Goal: Navigation & Orientation: Find specific page/section

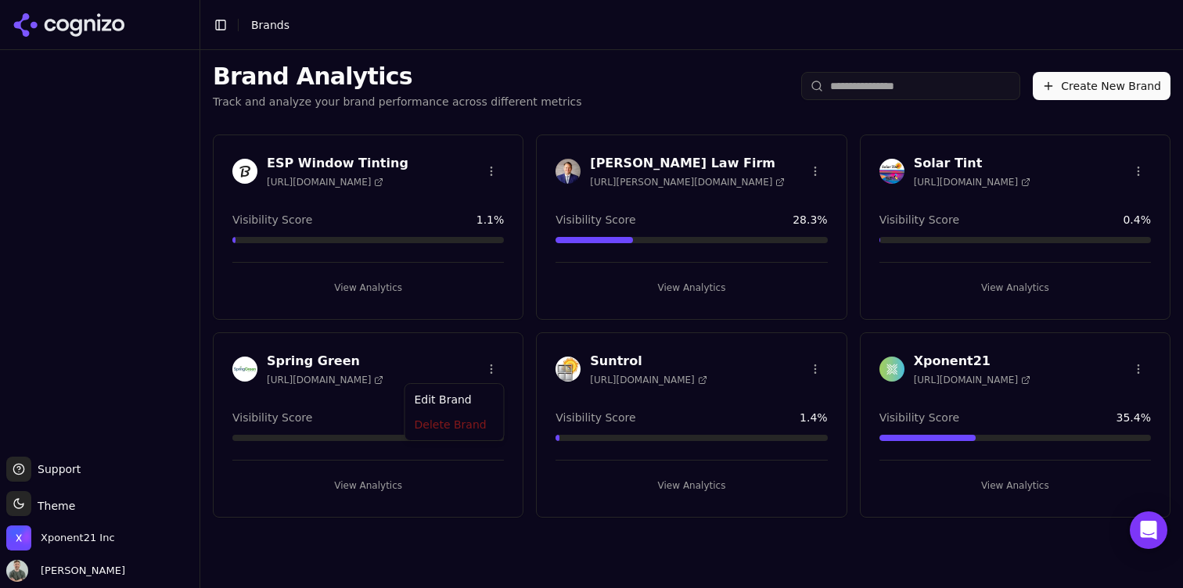
click at [489, 367] on html "Support Support Toggle theme Theme Xponent21 Inc [PERSON_NAME] Toggle Sidebar B…" at bounding box center [591, 294] width 1183 height 588
click at [281, 380] on html "Support Support Toggle theme Theme Xponent21 Inc [PERSON_NAME] Toggle Sidebar B…" at bounding box center [591, 294] width 1183 height 588
click at [293, 358] on h3 "Spring Green" at bounding box center [325, 361] width 117 height 19
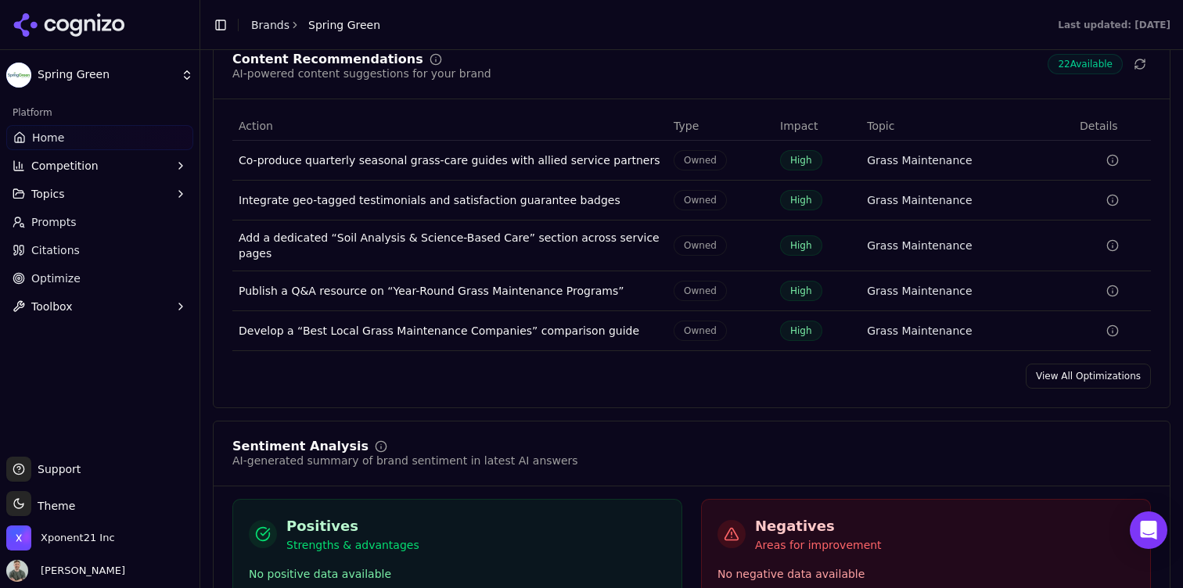
scroll to position [1938, 0]
